Goal: Find specific page/section: Find specific page/section

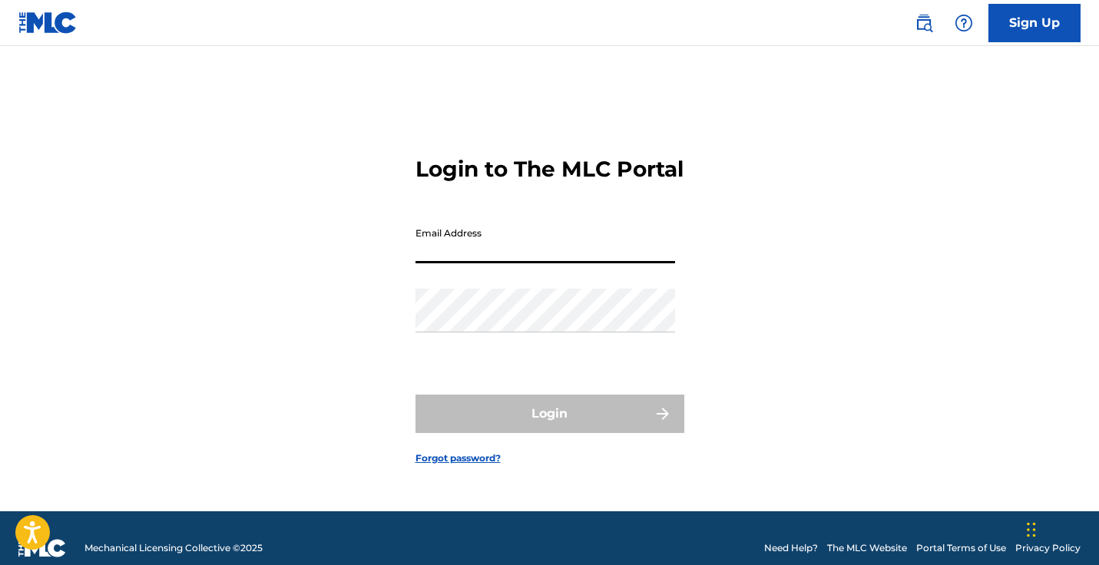
type input "[EMAIL_ADDRESS][DOMAIN_NAME]"
click at [549, 427] on button "Login" at bounding box center [549, 414] width 269 height 38
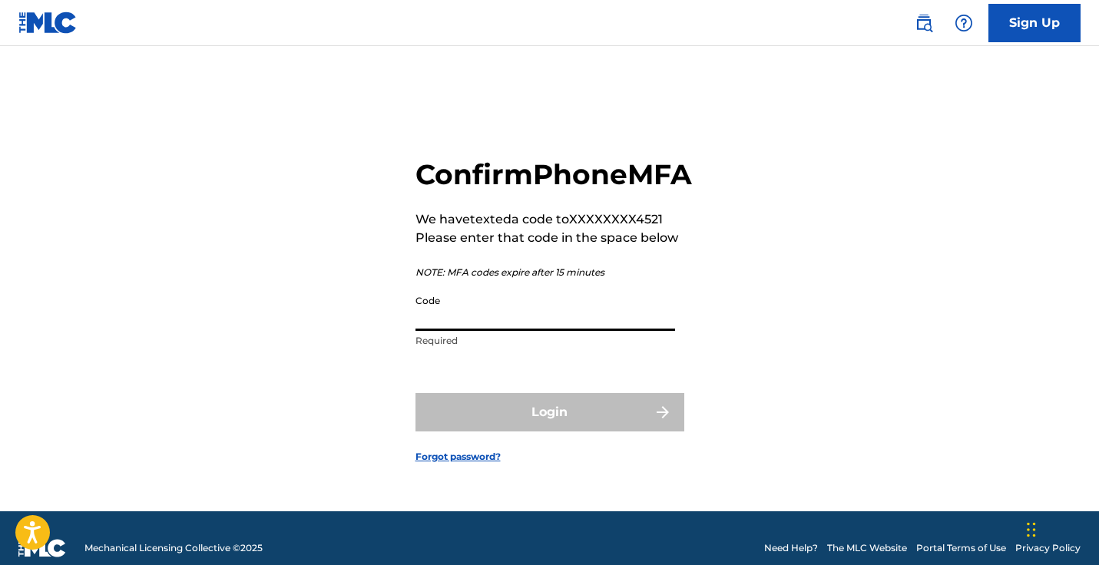
click at [495, 331] on input "Code" at bounding box center [545, 309] width 260 height 44
click at [510, 330] on input "Code" at bounding box center [545, 309] width 260 height 44
paste input "151489"
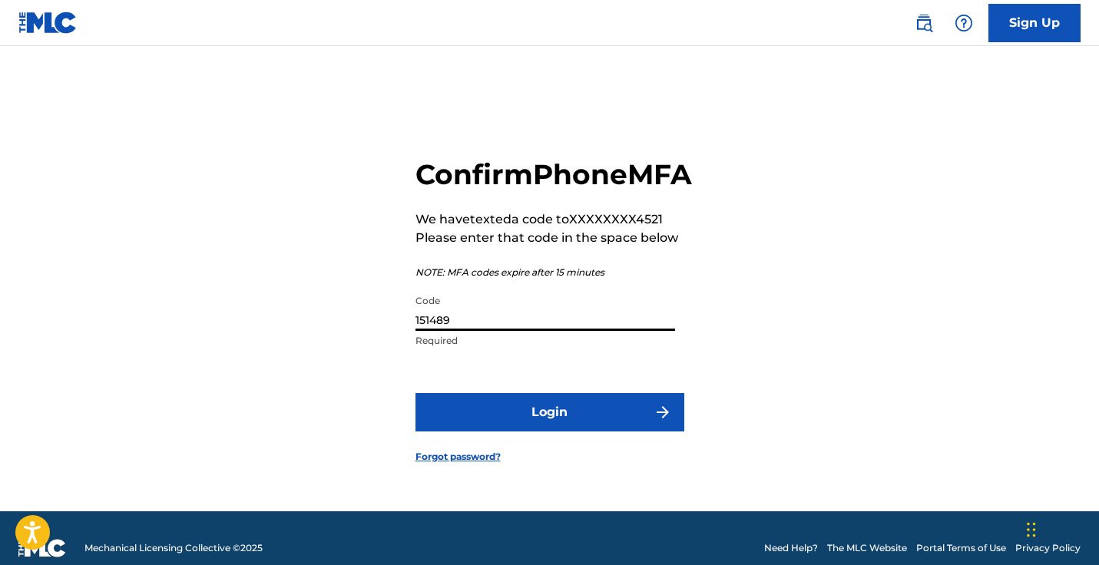
type input "151489"
click at [565, 427] on button "Login" at bounding box center [549, 412] width 269 height 38
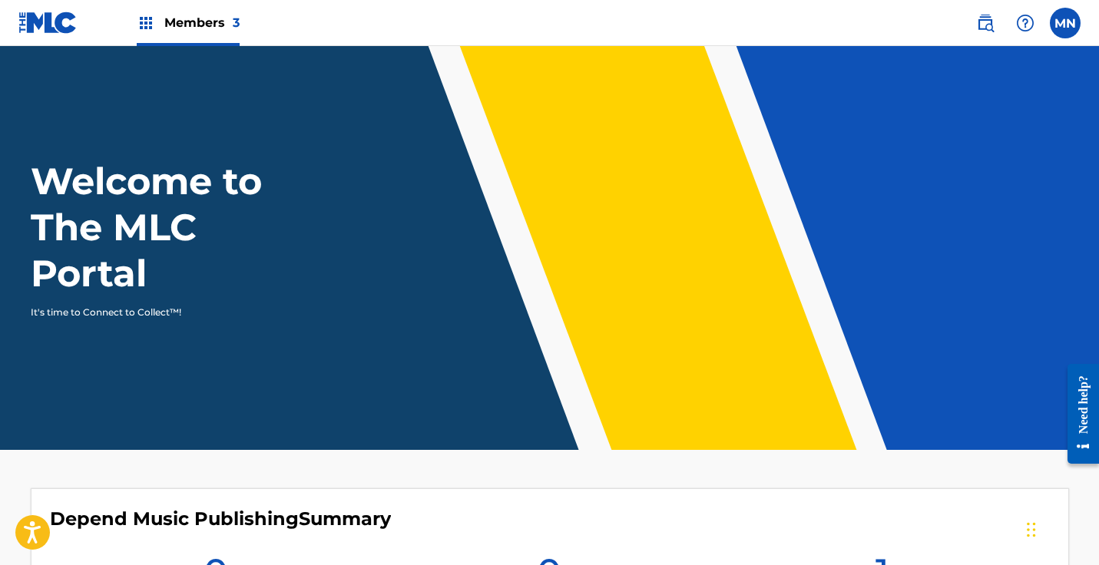
click at [180, 22] on span "Members 3" at bounding box center [201, 23] width 75 height 18
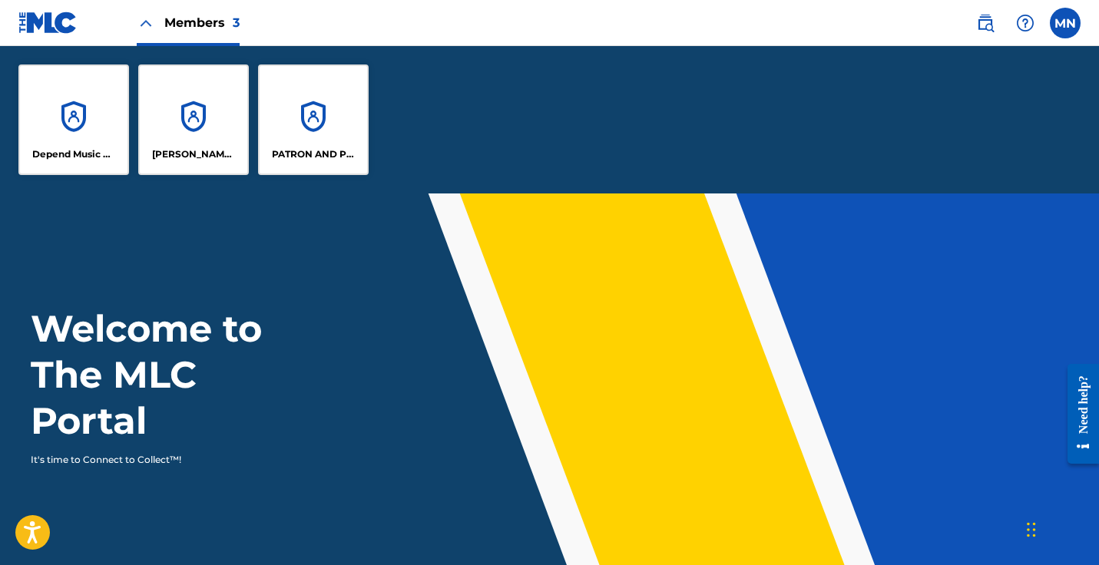
click at [182, 137] on div "[PERSON_NAME] DESIGNEE" at bounding box center [193, 120] width 111 height 111
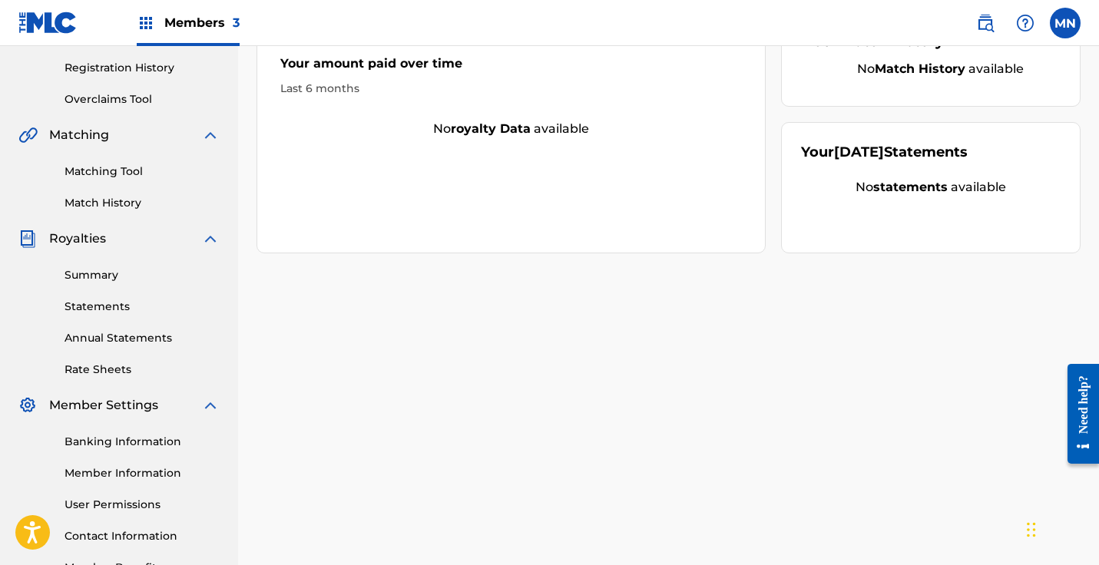
scroll to position [387, 0]
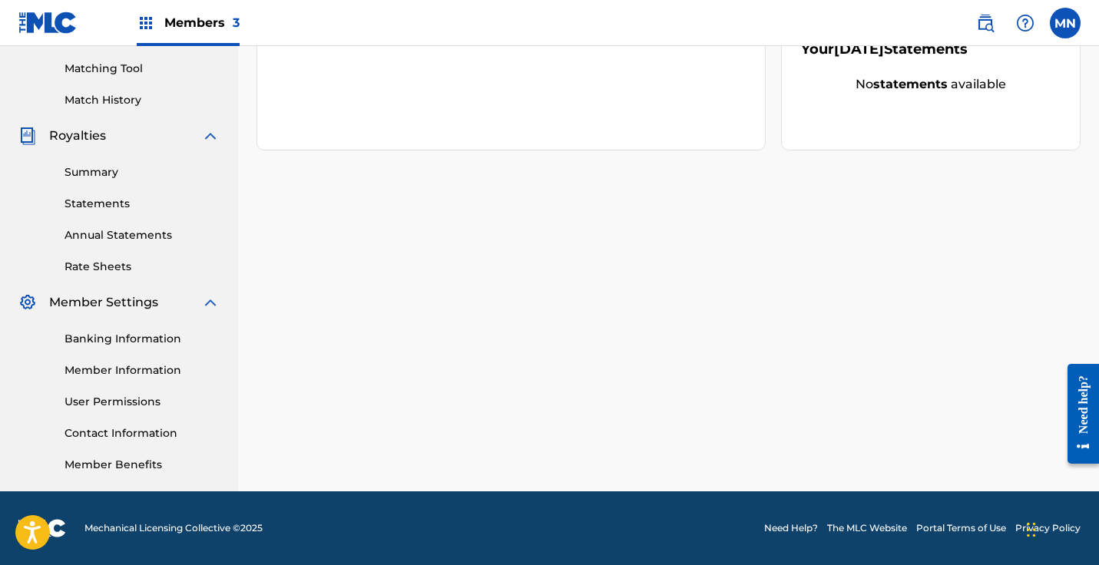
click at [122, 370] on link "Member Information" at bounding box center [142, 370] width 155 height 16
